Goal: Task Accomplishment & Management: Manage account settings

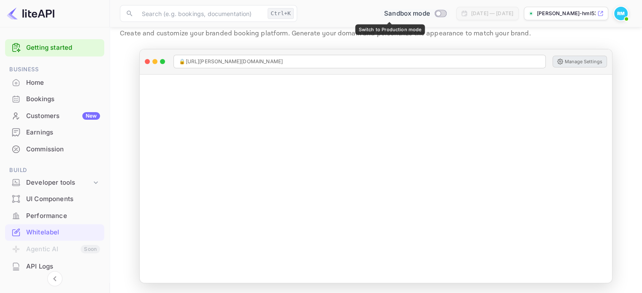
click at [430, 14] on input "Switch to Production mode" at bounding box center [438, 13] width 17 height 5
checkbox input "false"
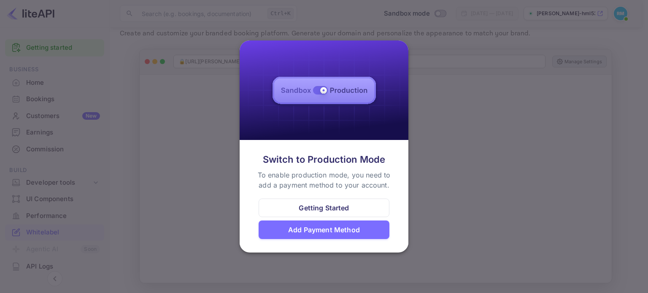
click at [319, 204] on div "Getting Started" at bounding box center [324, 208] width 50 height 10
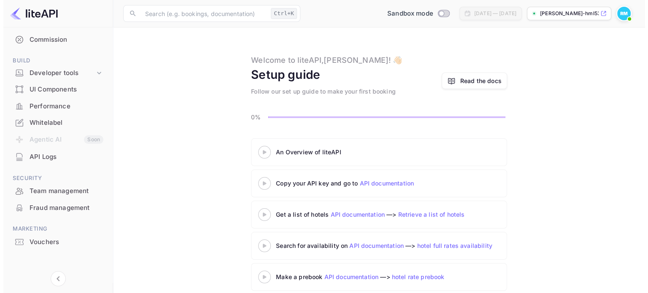
scroll to position [113, 0]
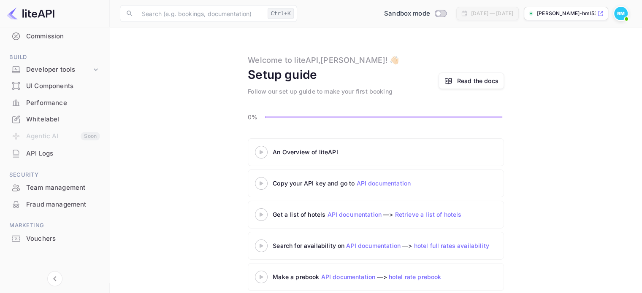
click at [27, 152] on div "API Logs" at bounding box center [63, 154] width 74 height 10
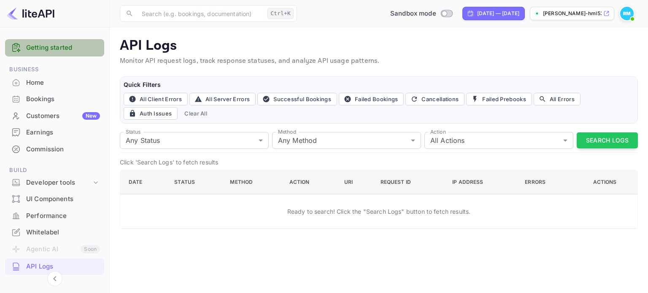
click at [56, 45] on link "Getting started" at bounding box center [63, 48] width 74 height 10
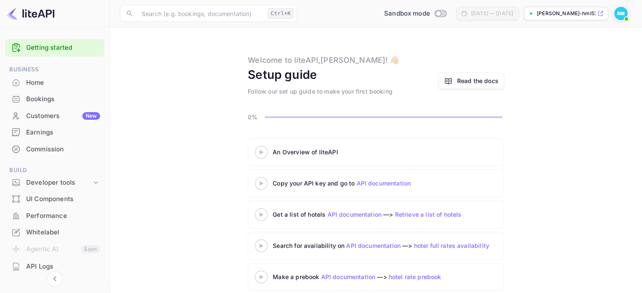
click at [384, 186] on link "API documentation" at bounding box center [383, 183] width 54 height 7
click at [265, 151] on icon at bounding box center [262, 152] width 30 height 4
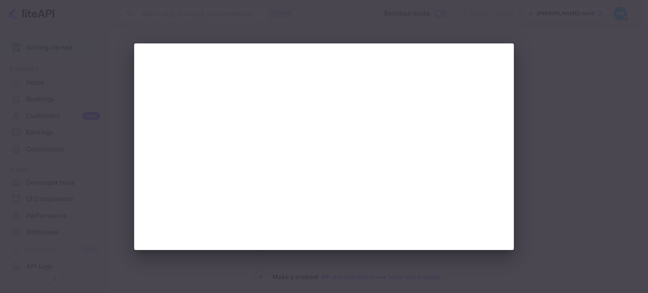
click at [552, 48] on div at bounding box center [324, 146] width 648 height 293
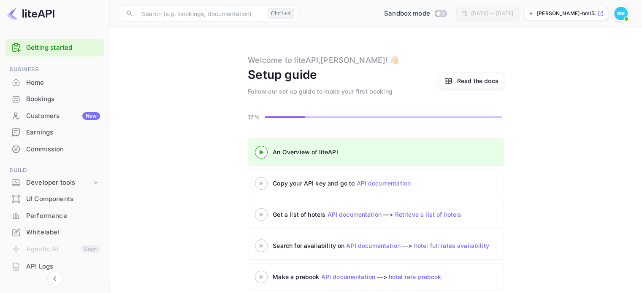
click at [34, 7] on img at bounding box center [31, 14] width 48 height 14
click at [34, 13] on img at bounding box center [31, 14] width 48 height 14
click at [387, 13] on span "Sandbox mode" at bounding box center [407, 14] width 46 height 10
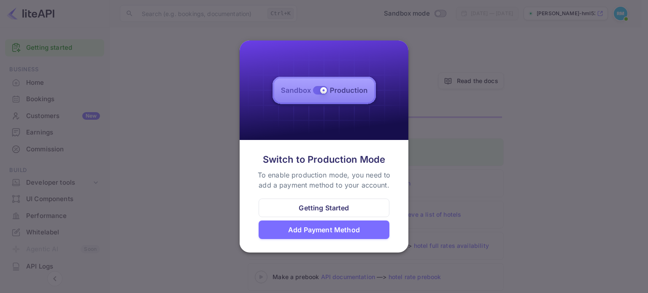
click at [343, 77] on img at bounding box center [324, 91] width 169 height 100
click at [339, 90] on img at bounding box center [324, 91] width 169 height 100
click at [426, 14] on div at bounding box center [324, 146] width 648 height 293
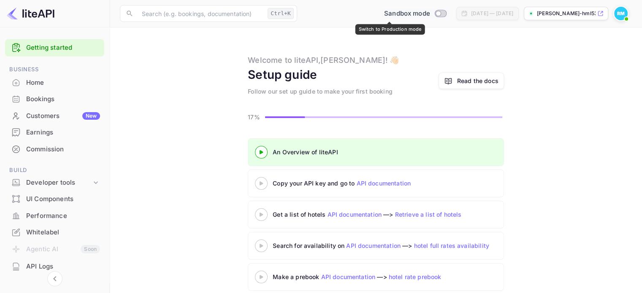
click at [430, 14] on input "Switch to Production mode" at bounding box center [438, 13] width 17 height 5
checkbox input "false"
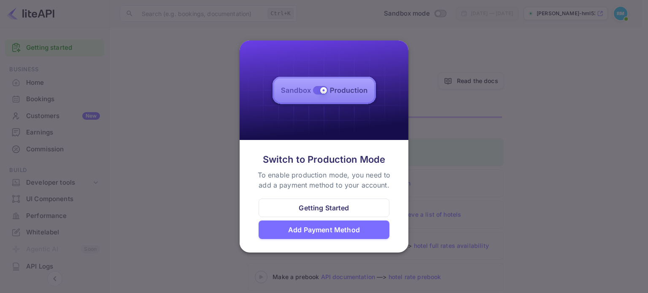
click at [328, 89] on img at bounding box center [324, 91] width 169 height 100
click at [323, 208] on div "Getting Started" at bounding box center [324, 208] width 50 height 10
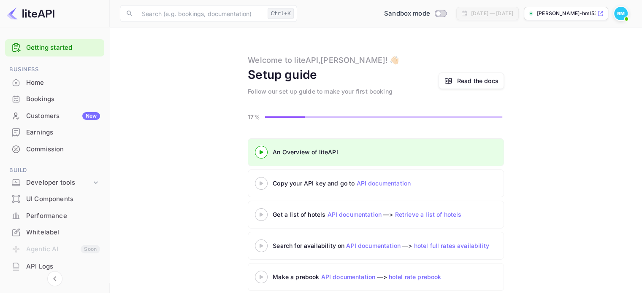
click at [382, 180] on link "API documentation" at bounding box center [383, 183] width 54 height 7
click at [348, 213] on link "API documentation" at bounding box center [354, 214] width 54 height 7
click at [358, 211] on link "API documentation" at bounding box center [354, 214] width 54 height 7
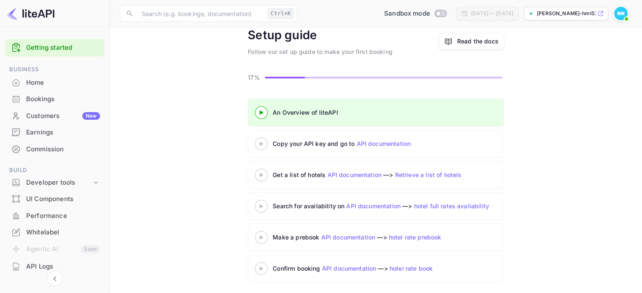
scroll to position [41, 0]
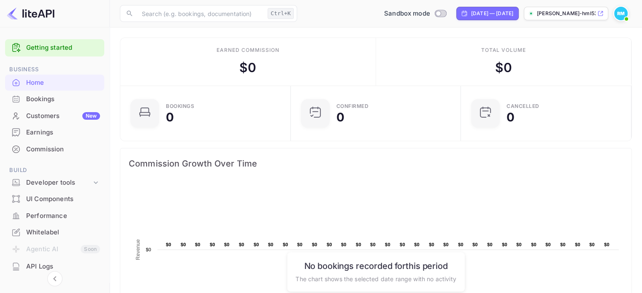
click at [28, 96] on div "Bookings" at bounding box center [63, 100] width 74 height 10
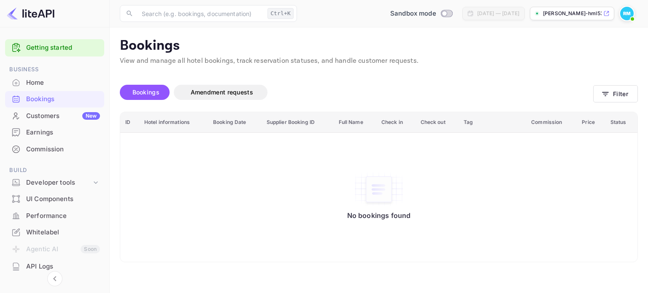
click at [46, 125] on div "Earnings" at bounding box center [54, 133] width 99 height 16
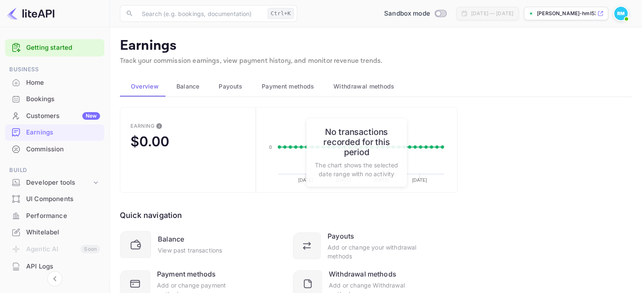
scroll to position [36, 0]
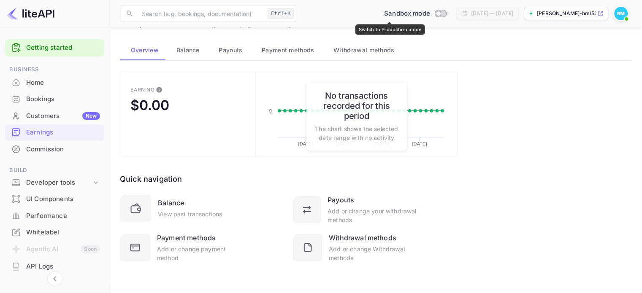
click at [430, 13] on input "Switch to Production mode" at bounding box center [438, 13] width 17 height 5
checkbox input "false"
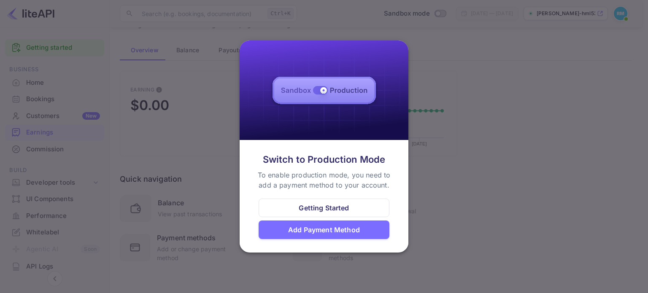
click at [331, 95] on img at bounding box center [324, 91] width 169 height 100
click at [316, 92] on img at bounding box center [324, 91] width 169 height 100
click at [309, 231] on div "Add Payment Method" at bounding box center [324, 230] width 72 height 10
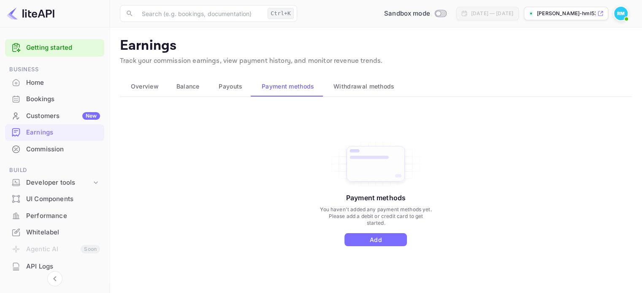
click at [133, 89] on span "Overview" at bounding box center [145, 86] width 28 height 10
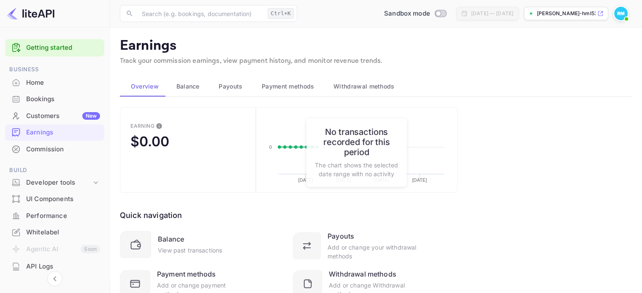
click at [186, 82] on span "Balance" at bounding box center [187, 86] width 23 height 10
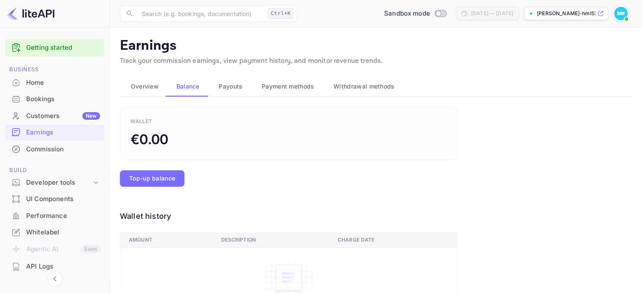
click at [247, 88] on button "Payouts" at bounding box center [229, 86] width 43 height 20
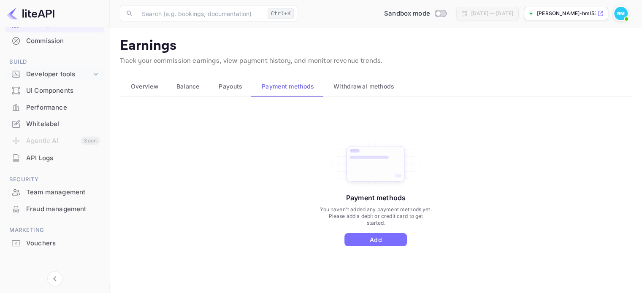
scroll to position [113, 0]
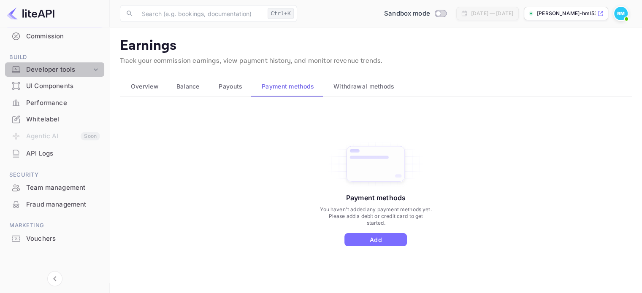
click at [60, 69] on div "Developer tools" at bounding box center [58, 70] width 65 height 10
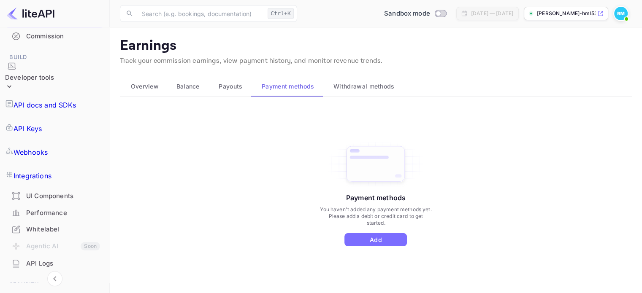
click at [42, 124] on p "API Keys" at bounding box center [28, 129] width 28 height 10
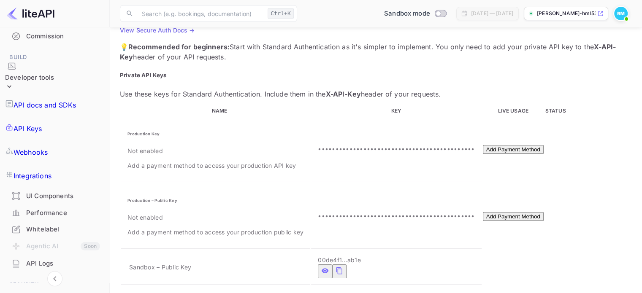
scroll to position [169, 0]
